Goal: Information Seeking & Learning: Learn about a topic

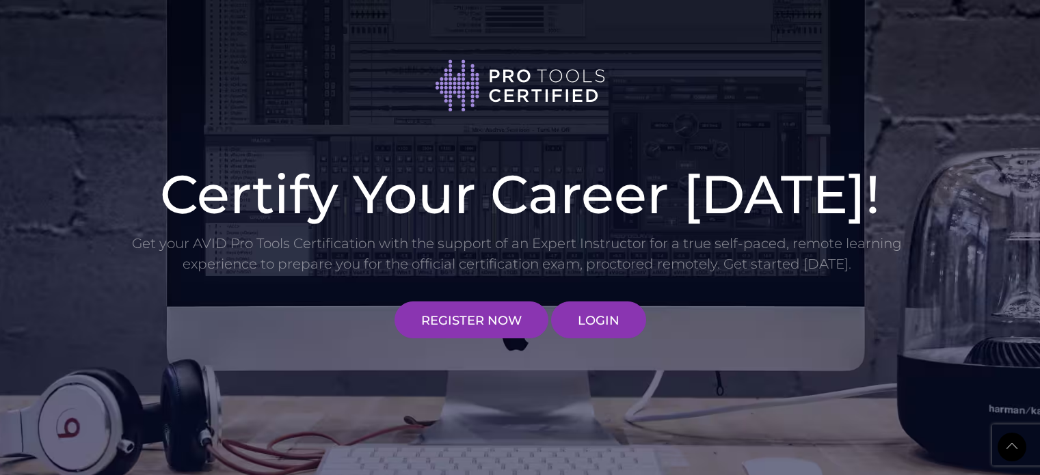
scroll to position [1690, 0]
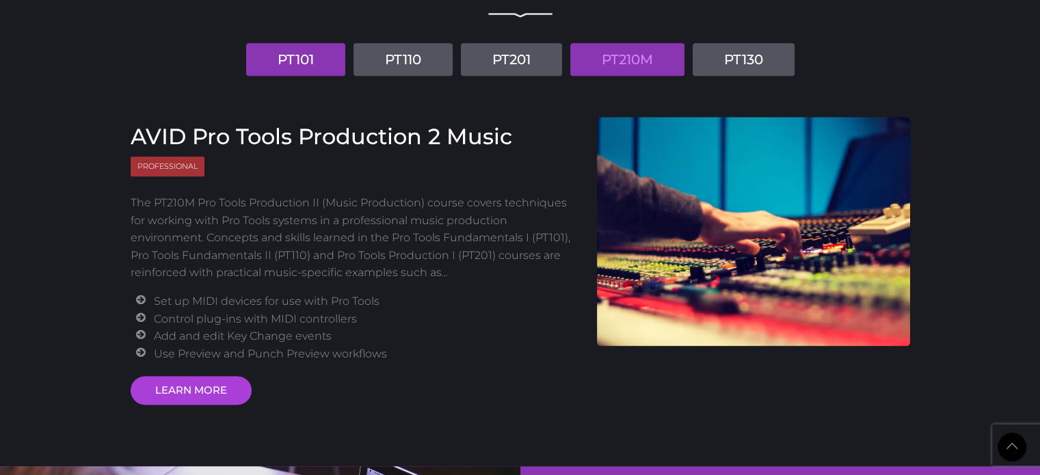
click at [278, 60] on link "PT101" at bounding box center [295, 59] width 99 height 33
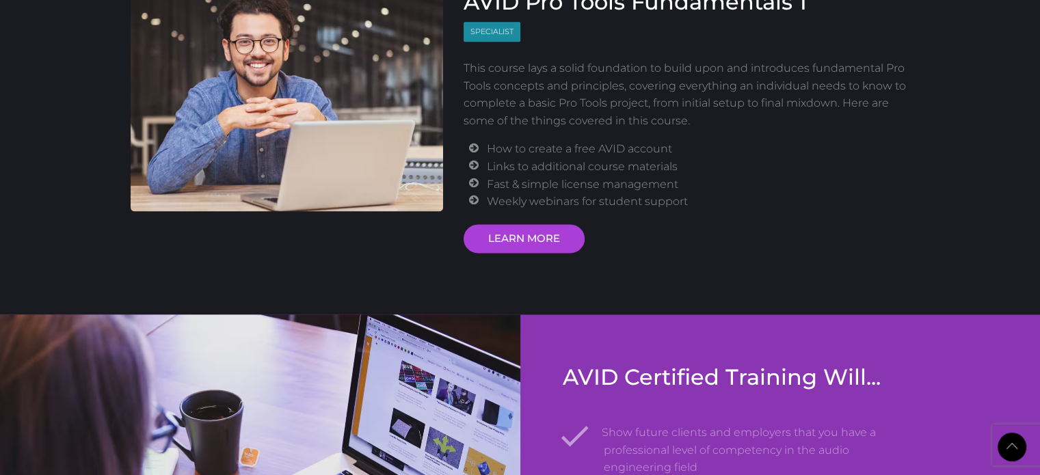
scroll to position [1826, 0]
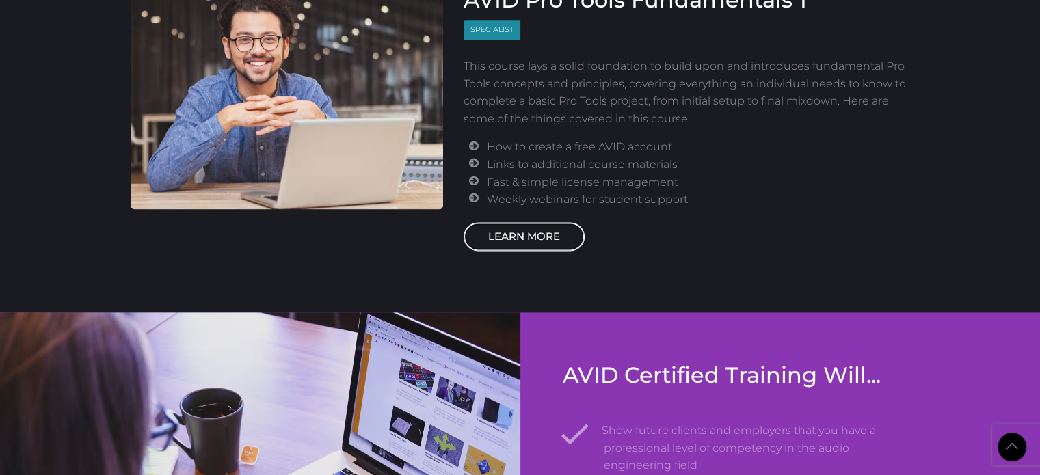
click at [512, 222] on link "LEARN MORE" at bounding box center [524, 236] width 121 height 29
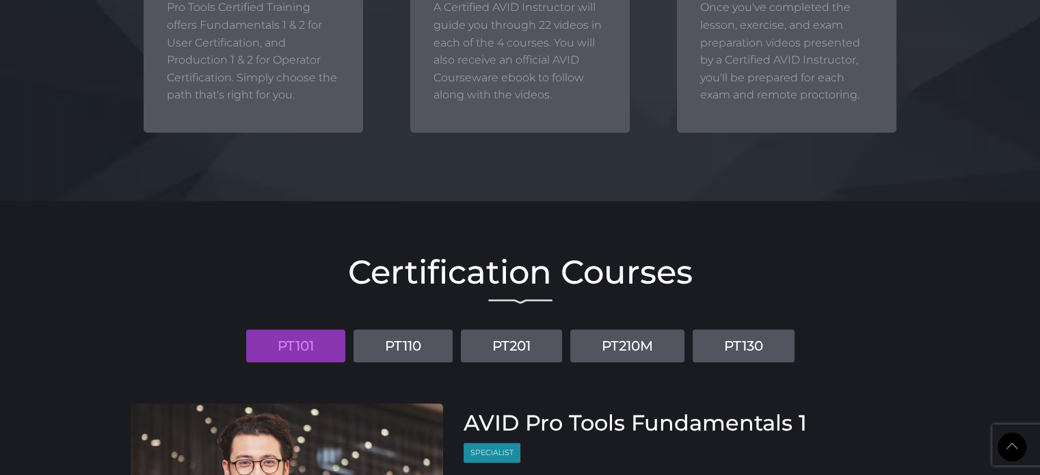
scroll to position [1416, 0]
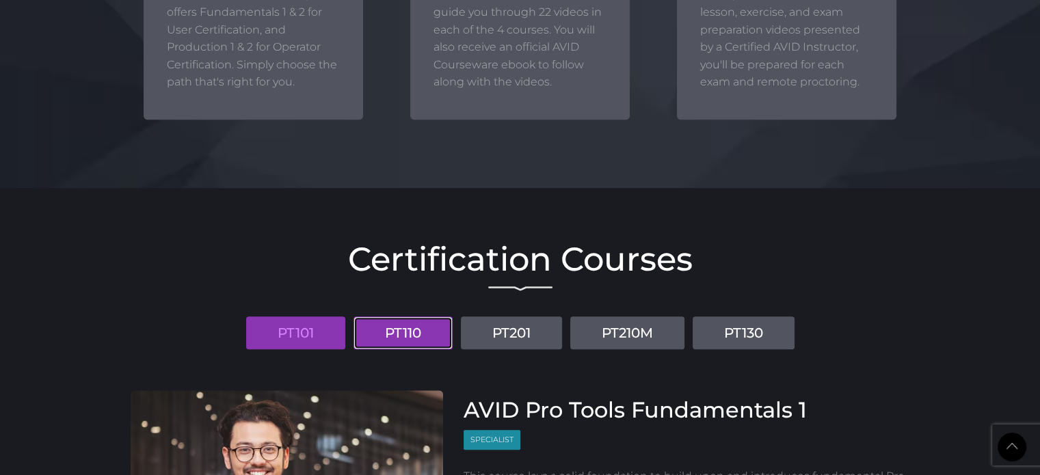
click at [420, 336] on link "PT110" at bounding box center [403, 333] width 99 height 33
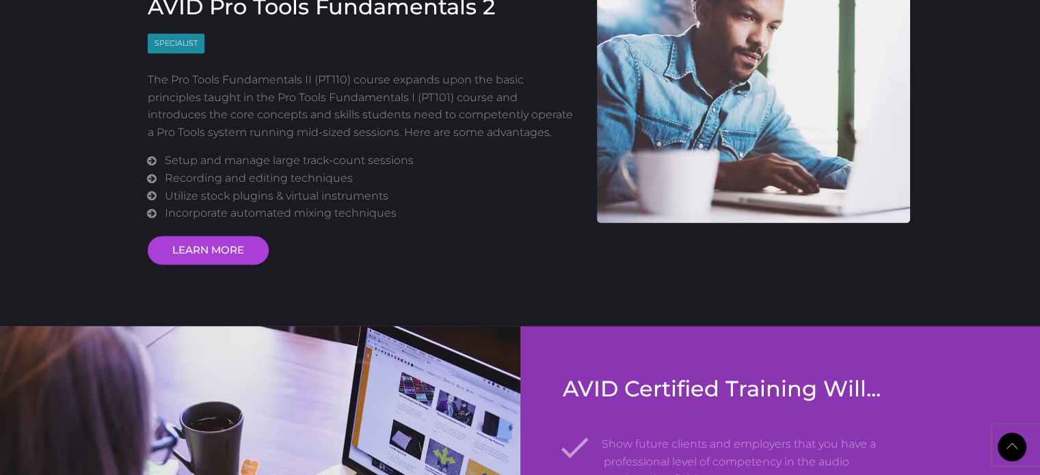
scroll to position [1826, 0]
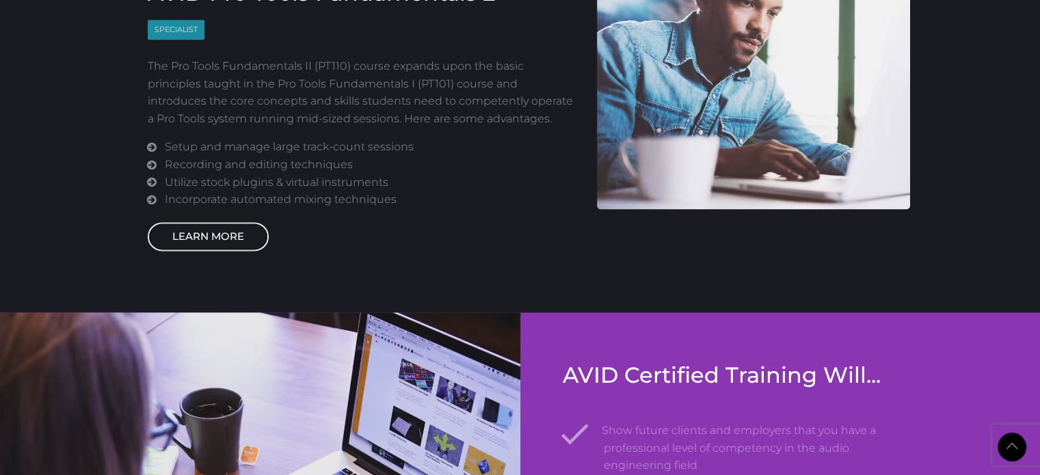
click at [204, 226] on link "LEARN MORE" at bounding box center [208, 236] width 121 height 29
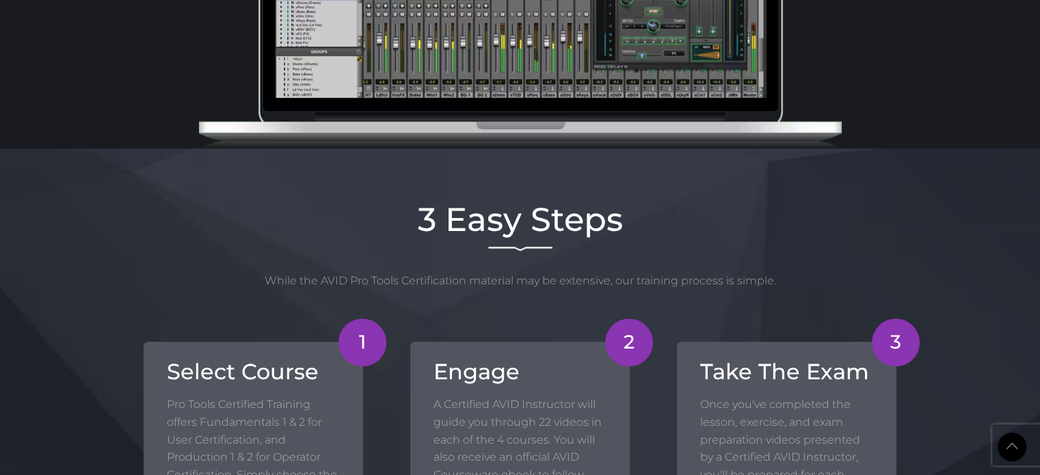
scroll to position [1416, 0]
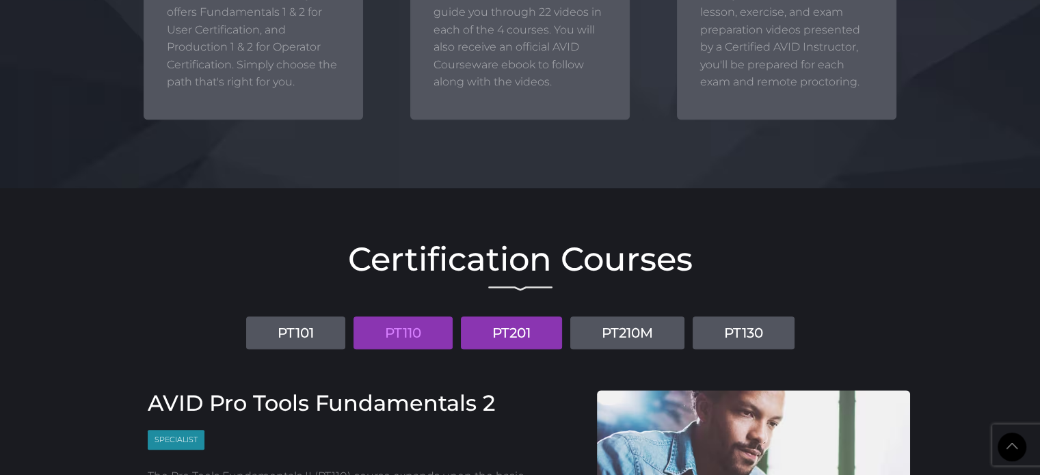
click at [514, 341] on link "PT201" at bounding box center [511, 333] width 101 height 33
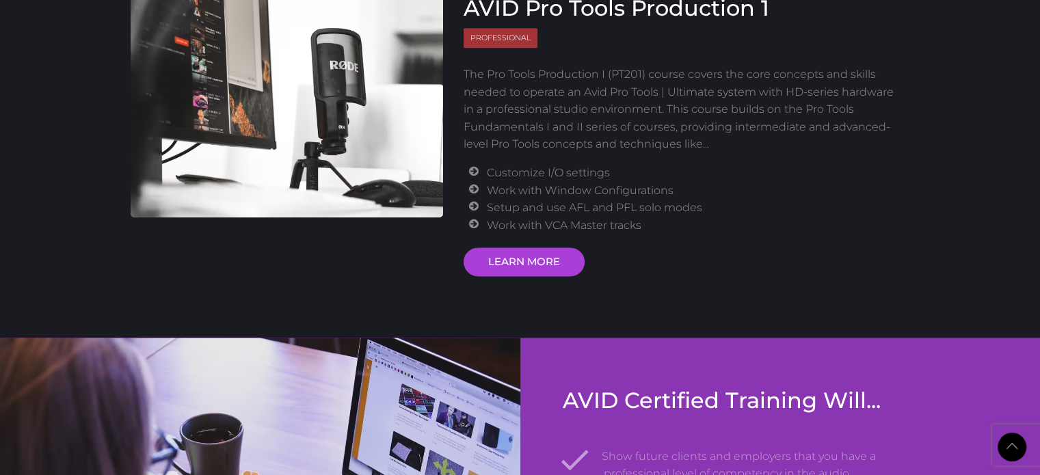
scroll to position [1826, 0]
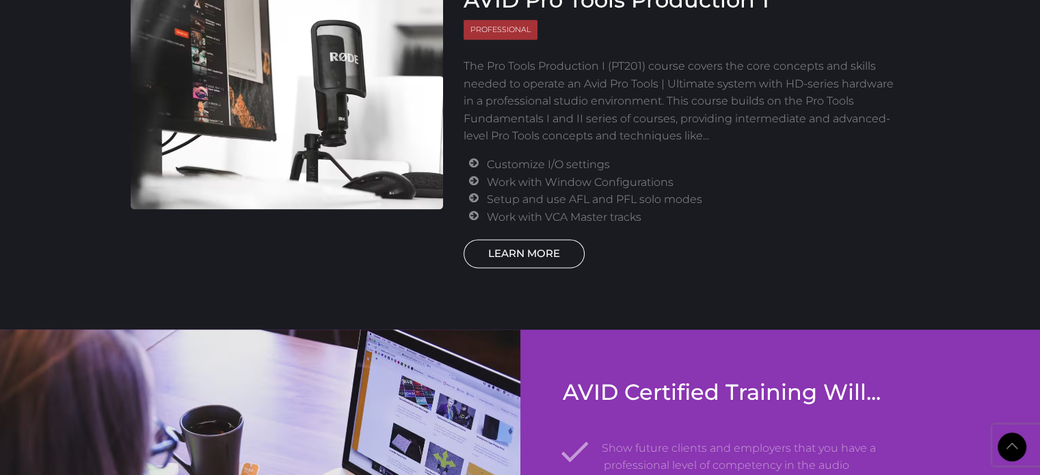
click at [526, 256] on link "LEARN MORE" at bounding box center [524, 253] width 121 height 29
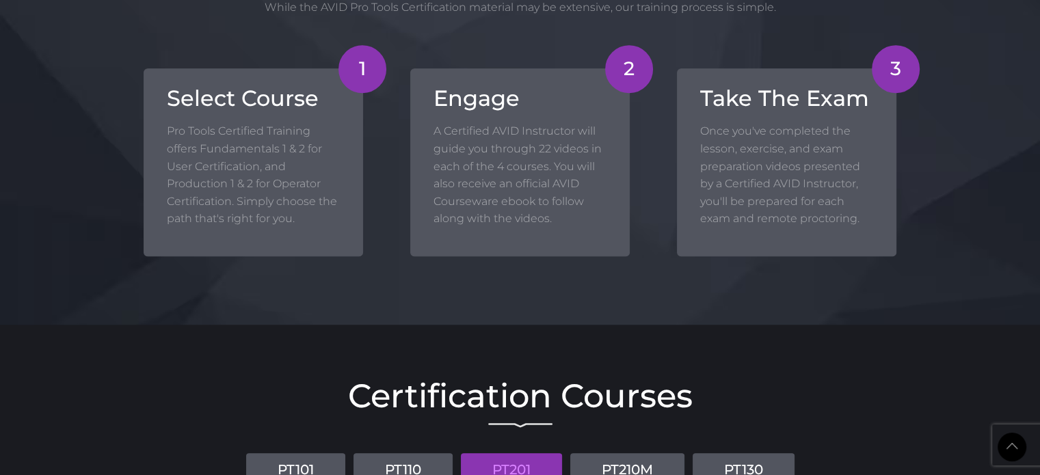
scroll to position [1553, 0]
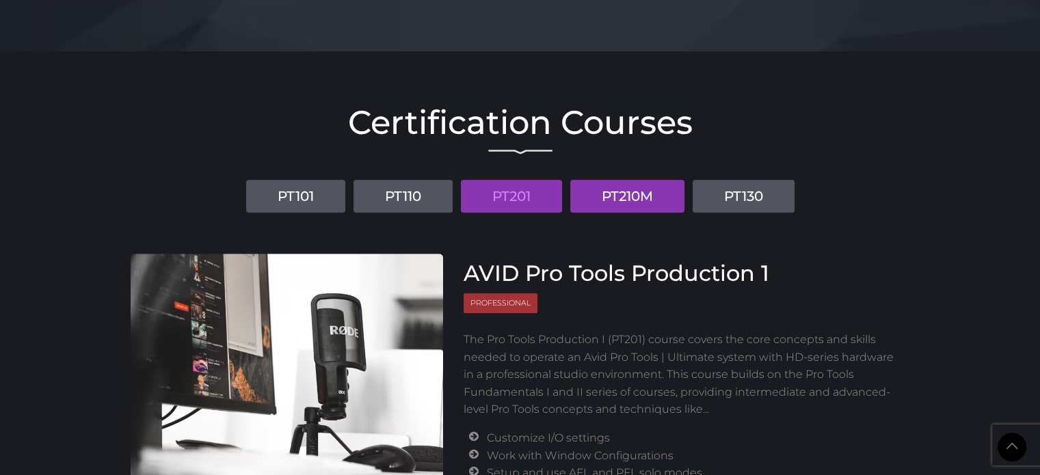
click at [637, 197] on link "PT210M" at bounding box center [627, 196] width 114 height 33
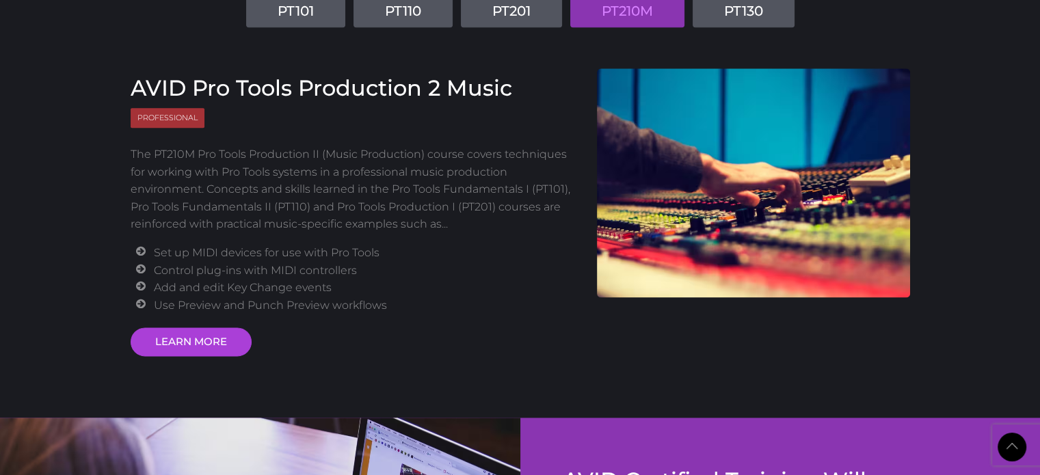
scroll to position [1690, 0]
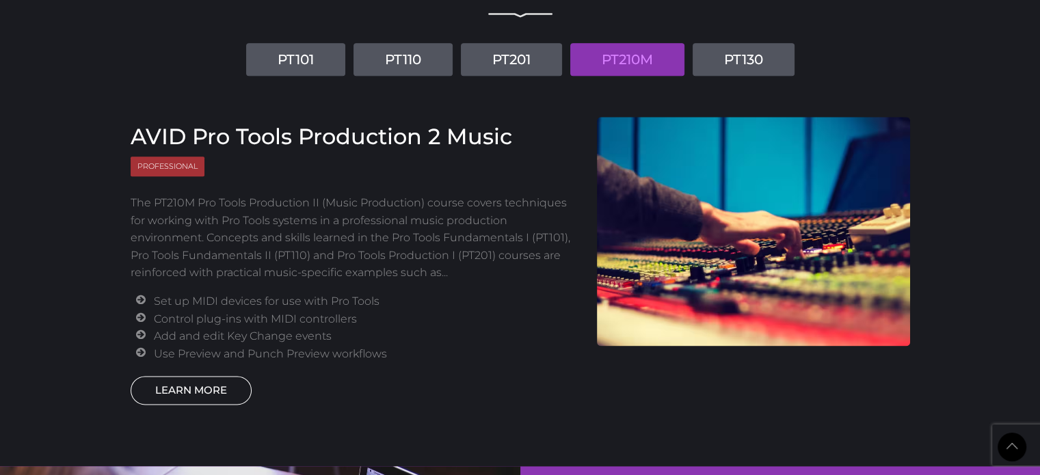
click at [193, 395] on link "LEARN MORE" at bounding box center [191, 390] width 121 height 29
